Goal: Information Seeking & Learning: Find specific fact

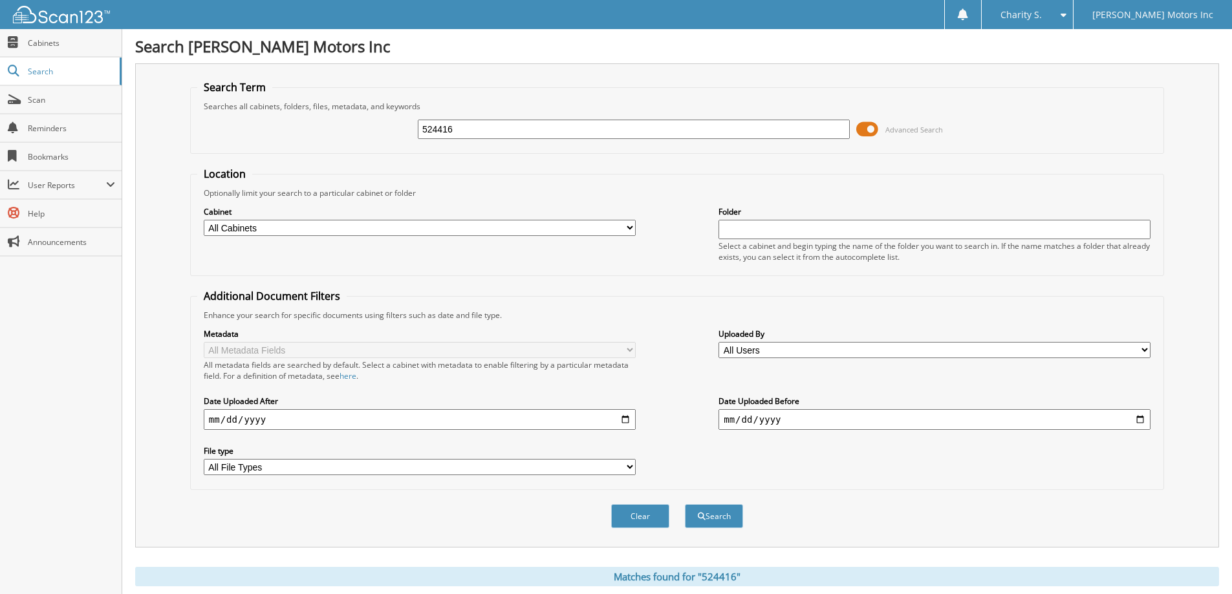
click at [455, 133] on input "524416" at bounding box center [634, 129] width 432 height 19
type input "552350"
click at [685, 504] on button "Search" at bounding box center [714, 516] width 58 height 24
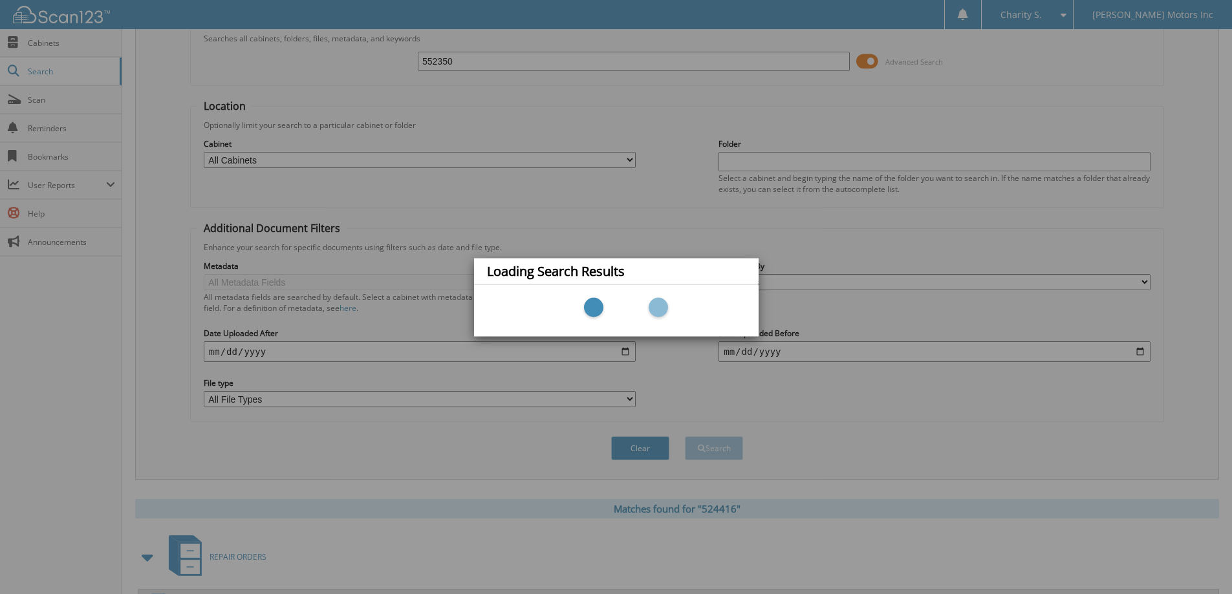
scroll to position [211, 0]
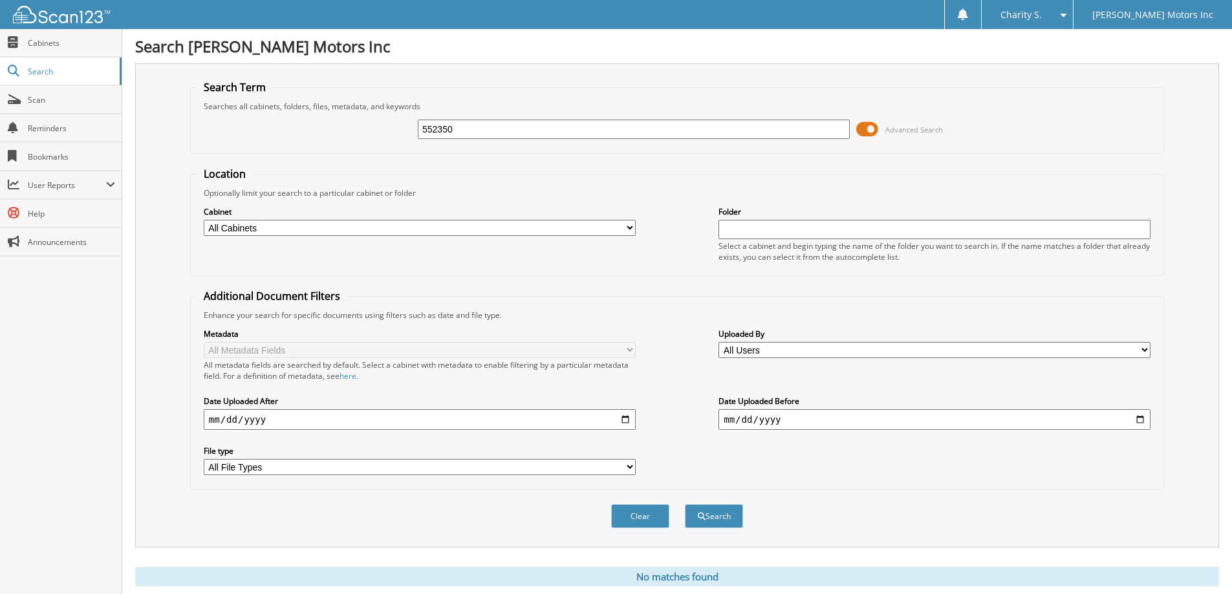
click at [153, 338] on div "Search Term Searches all cabinets, folders, files, metadata, and keywords 55235…" at bounding box center [677, 305] width 1084 height 484
